Goal: Download file/media

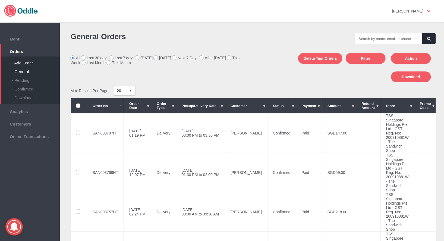
click at [28, 62] on div "- Add Order" at bounding box center [36, 61] width 48 height 9
click at [78, 174] on label at bounding box center [78, 172] width 5 height 4
click at [0, 0] on input "checkbox" at bounding box center [0, 0] width 0 height 0
click at [425, 74] on button "Download" at bounding box center [411, 77] width 40 height 11
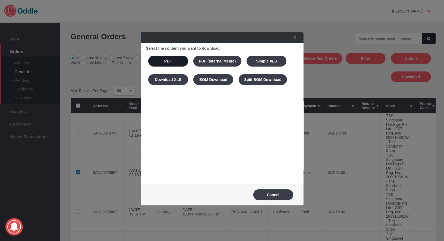
click at [157, 64] on button "PDF" at bounding box center [168, 61] width 40 height 11
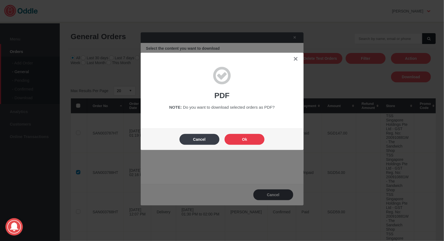
click at [244, 144] on button "Ok" at bounding box center [245, 139] width 40 height 11
